Goal: Information Seeking & Learning: Learn about a topic

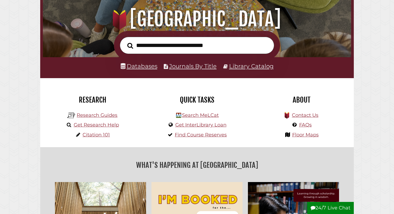
scroll to position [62, 0]
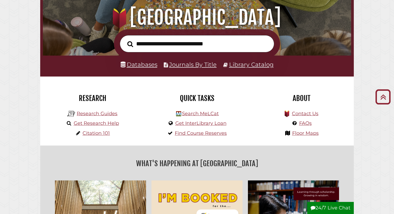
click at [184, 46] on input "text" at bounding box center [197, 43] width 154 height 17
paste input "**********"
type input "**********"
click at [125, 39] on button "Search" at bounding box center [130, 43] width 11 height 9
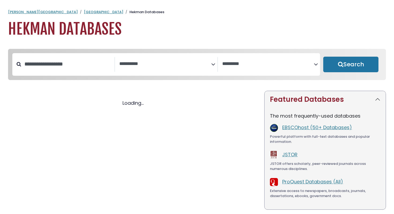
select select "Database Subject Filter"
select select "Database Vendors Filter"
select select "Database Subject Filter"
select select "Database Vendors Filter"
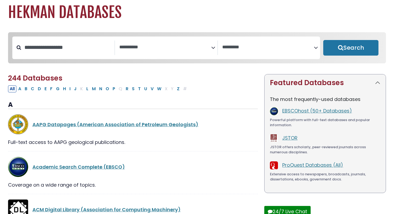
scroll to position [17, 0]
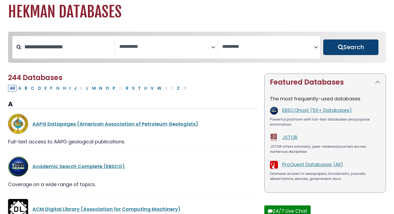
click at [338, 49] on button "Search" at bounding box center [350, 47] width 55 height 16
select select "Database Subject Filter"
select select "Database Vendors Filter"
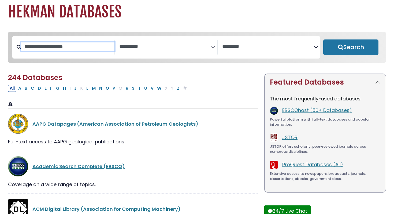
click at [76, 50] on input "Search database by title or keyword" at bounding box center [67, 46] width 93 height 9
paste input "**********"
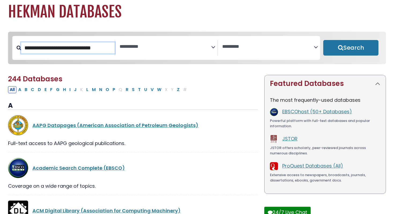
scroll to position [0, 0]
type input "**********"
click at [323, 40] on button "Search" at bounding box center [350, 48] width 55 height 16
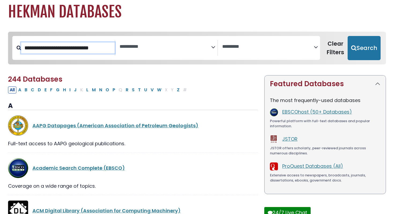
select select "Database Subject Filter"
select select "Database Vendors Filter"
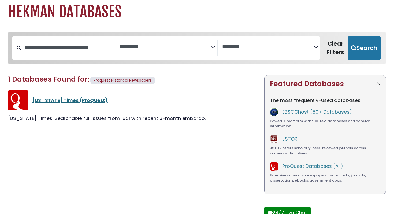
click at [49, 100] on link "[US_STATE] Times (ProQuest)" at bounding box center [69, 100] width 75 height 7
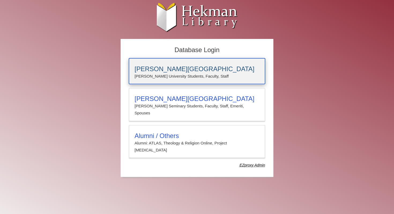
click at [140, 79] on p "[PERSON_NAME] University Students, Faculty, Staff" at bounding box center [197, 76] width 125 height 7
